Goal: Navigation & Orientation: Go to known website

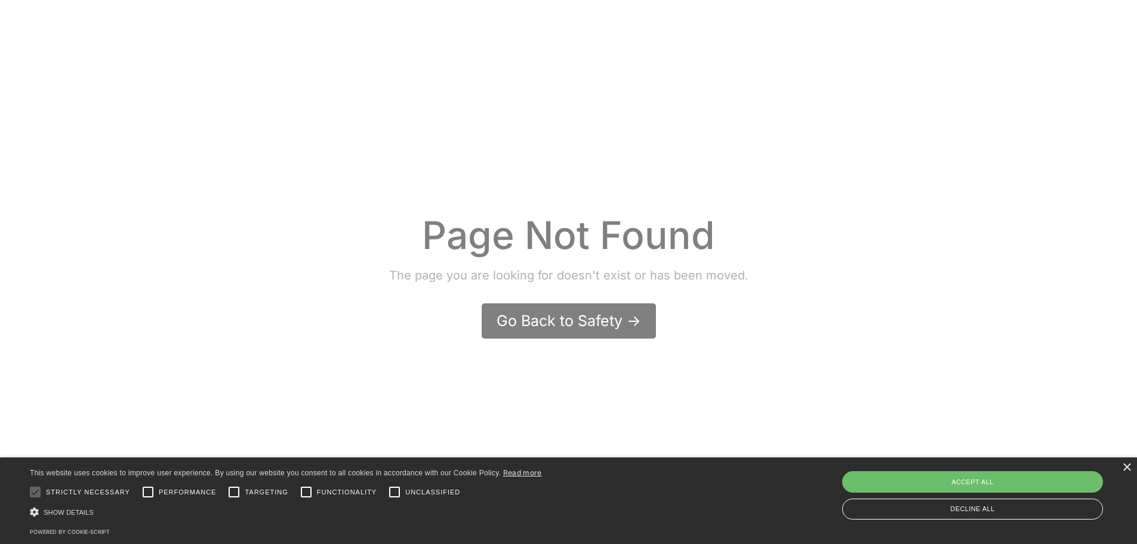
click at [543, 317] on div "Go Back to Safety ->" at bounding box center [568, 320] width 144 height 21
click at [563, 319] on div "Go Back to Safety ->" at bounding box center [568, 320] width 144 height 21
click at [581, 333] on link "Go Back to Safety ->" at bounding box center [568, 320] width 174 height 35
click at [597, 314] on div "Go Back to Safety ->" at bounding box center [568, 320] width 144 height 21
